Goal: Task Accomplishment & Management: Manage account settings

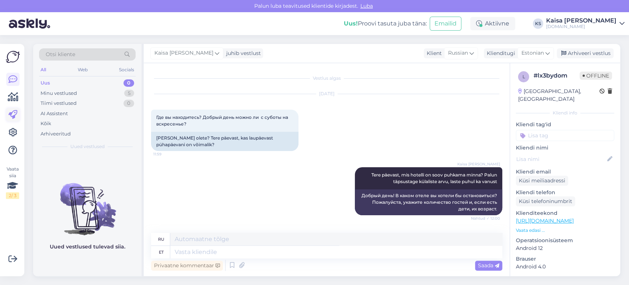
scroll to position [116, 0]
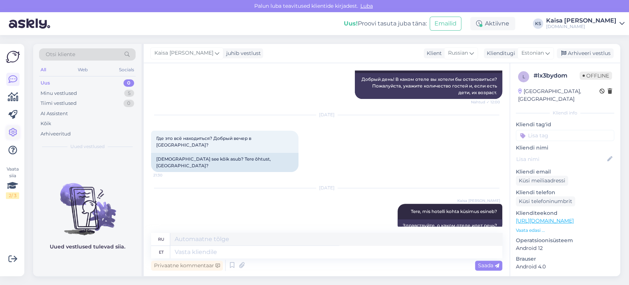
click at [15, 131] on icon at bounding box center [12, 132] width 9 height 9
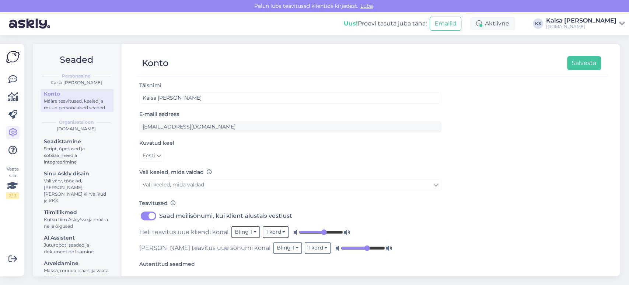
scroll to position [41, 0]
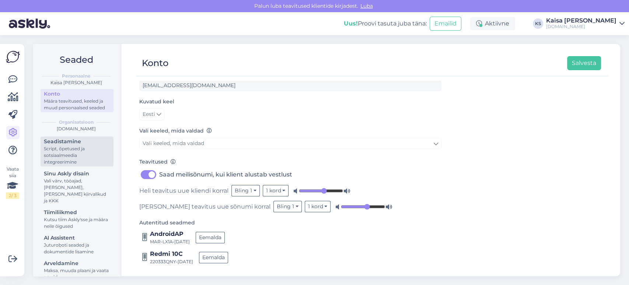
click at [56, 161] on div "Script, õpetused ja sotsiaalmeedia integreerimine" at bounding box center [77, 155] width 66 height 20
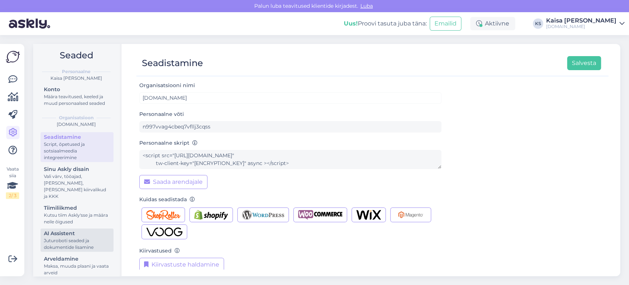
scroll to position [12, 0]
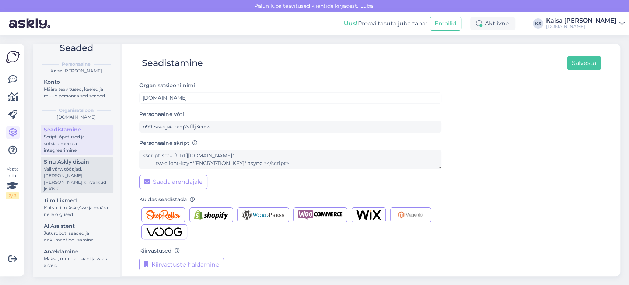
click at [70, 189] on div "Vali värv, tööajad, [PERSON_NAME], [PERSON_NAME] kiirvalikud ja KKK" at bounding box center [77, 178] width 66 height 27
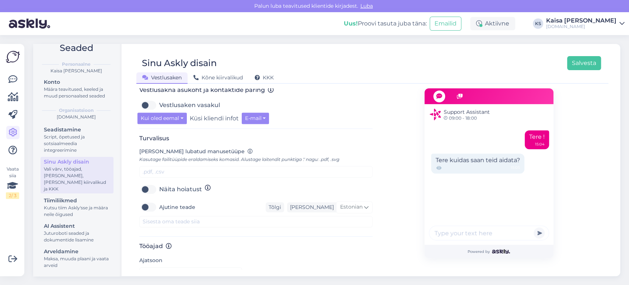
scroll to position [430, 0]
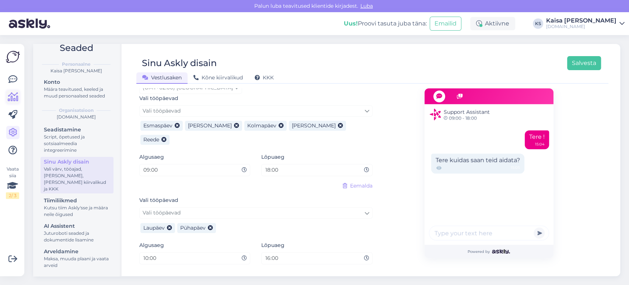
click at [15, 96] on icon at bounding box center [13, 97] width 11 height 9
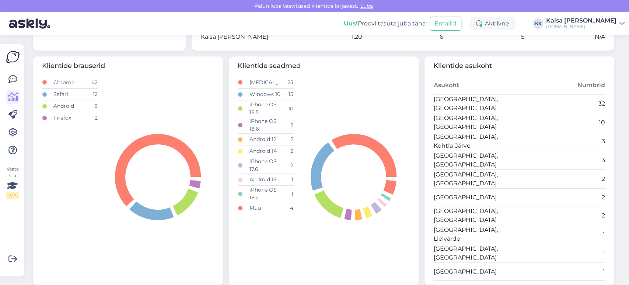
scroll to position [339, 0]
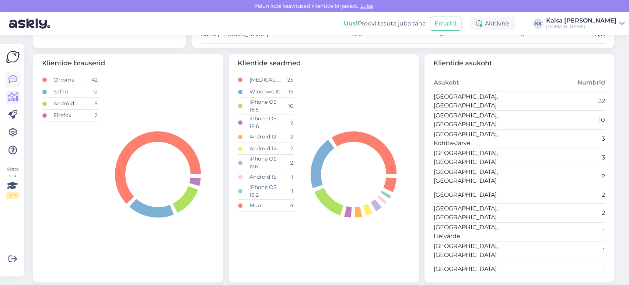
click at [13, 81] on icon at bounding box center [12, 79] width 9 height 9
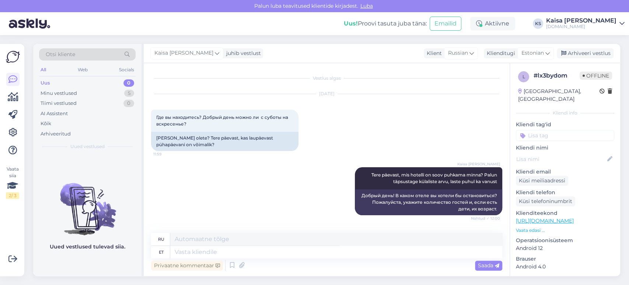
scroll to position [116, 0]
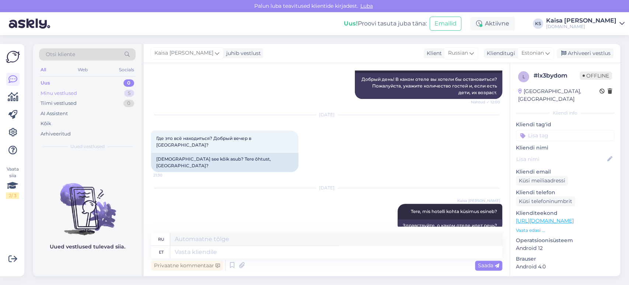
click at [128, 93] on div "5" at bounding box center [129, 93] width 10 height 7
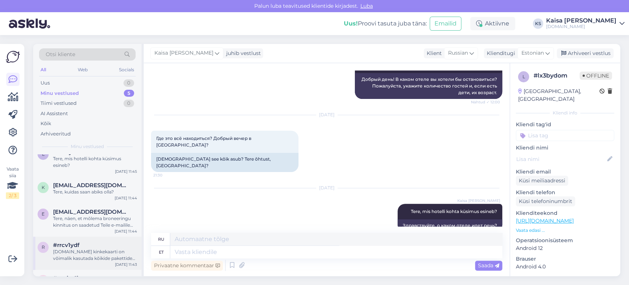
scroll to position [0, 0]
